Goal: Task Accomplishment & Management: Use online tool/utility

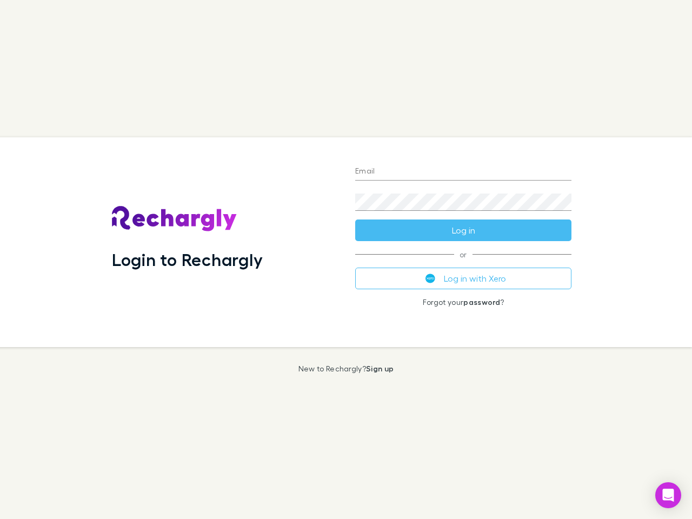
click at [346, 260] on div "Login to Rechargly" at bounding box center [224, 242] width 243 height 210
click at [463, 172] on input "Email" at bounding box center [463, 171] width 216 height 17
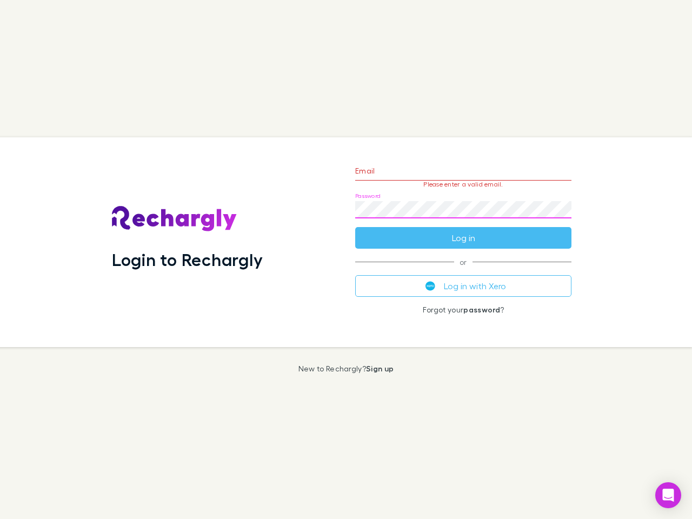
click at [463, 230] on form "Email Please enter a valid email. Password Log in" at bounding box center [463, 202] width 216 height 94
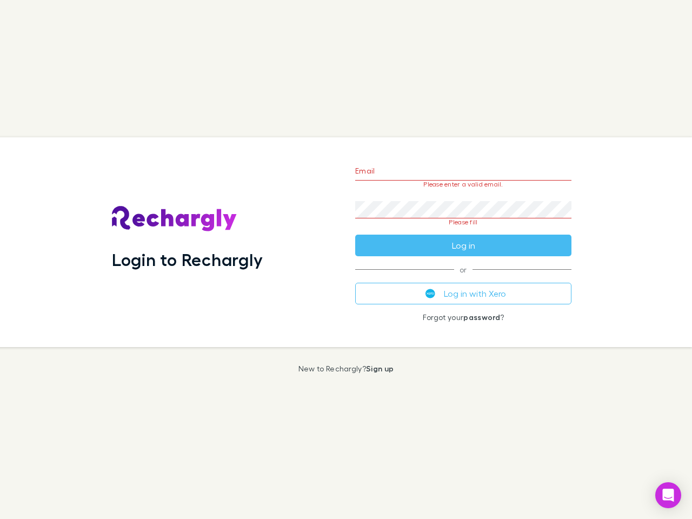
click at [463, 279] on div "Email Please enter a valid email. Password Please fill Log in or Log in with Xe…" at bounding box center [464, 242] width 234 height 210
click at [668, 495] on icon "Open Intercom Messenger" at bounding box center [668, 495] width 11 height 13
